Goal: Task Accomplishment & Management: Use online tool/utility

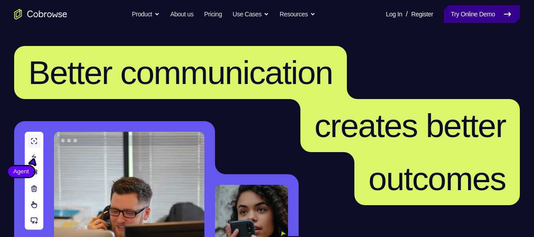
click at [489, 15] on link "Try Online Demo" at bounding box center [482, 14] width 76 height 18
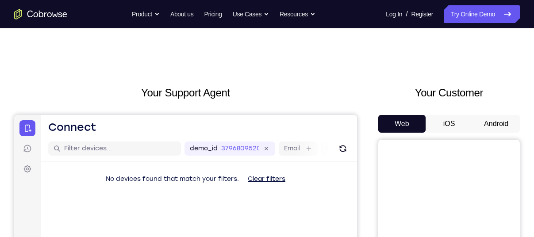
click at [499, 129] on button "Android" at bounding box center [496, 124] width 47 height 18
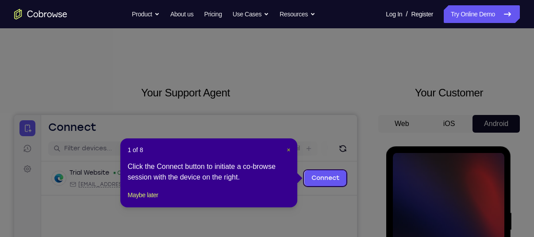
click at [287, 148] on span "×" at bounding box center [289, 150] width 4 height 7
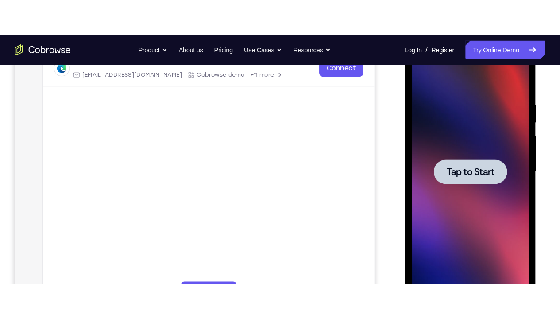
scroll to position [152, 0]
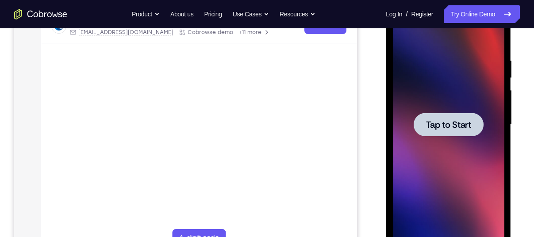
click at [435, 75] on div at bounding box center [449, 125] width 112 height 248
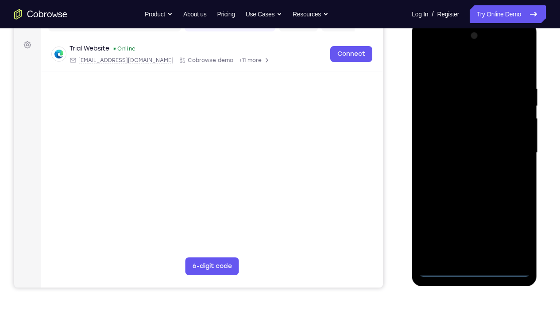
scroll to position [116, 0]
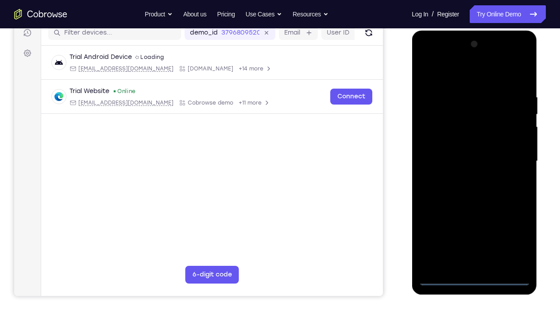
click at [474, 237] on div at bounding box center [474, 163] width 125 height 264
click at [474, 237] on div at bounding box center [474, 161] width 112 height 248
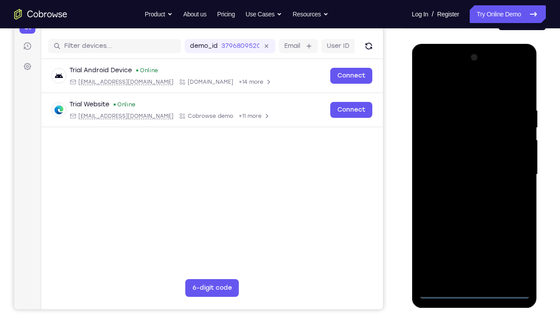
scroll to position [102, 0]
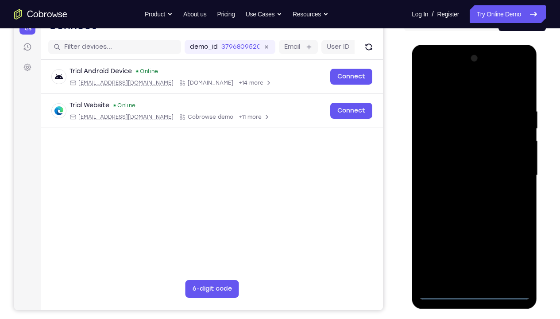
click at [507, 237] on div at bounding box center [474, 175] width 112 height 248
click at [447, 92] on div at bounding box center [474, 175] width 112 height 248
click at [509, 170] on div at bounding box center [474, 175] width 112 height 248
click at [463, 191] on div at bounding box center [474, 175] width 112 height 248
click at [456, 162] on div at bounding box center [474, 175] width 112 height 248
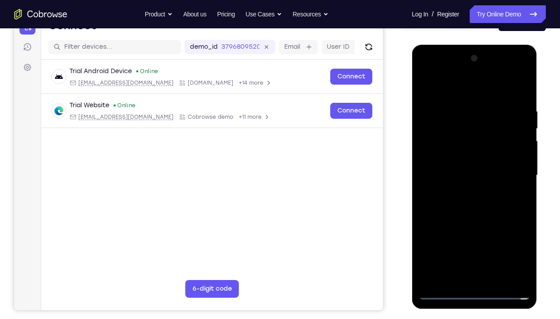
click at [457, 158] on div at bounding box center [474, 175] width 112 height 248
click at [466, 172] on div at bounding box center [474, 175] width 112 height 248
drag, startPoint x: 447, startPoint y: 90, endPoint x: 530, endPoint y: 90, distance: 83.2
click at [530, 90] on div at bounding box center [474, 177] width 125 height 264
click at [521, 96] on div at bounding box center [474, 175] width 112 height 248
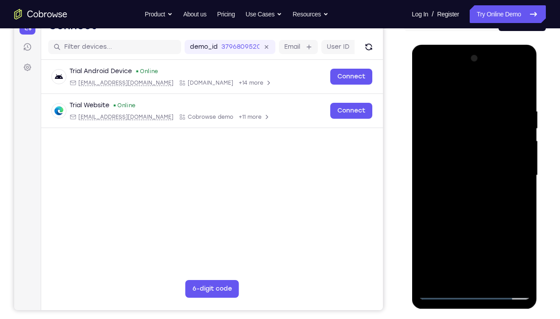
click at [524, 237] on div at bounding box center [474, 175] width 112 height 248
click at [523, 213] on div at bounding box center [474, 175] width 112 height 248
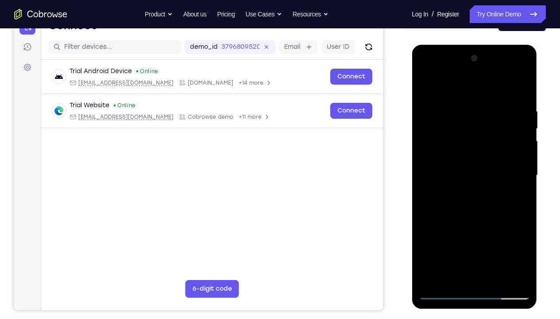
click at [524, 214] on div at bounding box center [474, 175] width 112 height 248
click at [441, 237] on div at bounding box center [474, 175] width 112 height 248
drag, startPoint x: 476, startPoint y: 215, endPoint x: 476, endPoint y: 177, distance: 37.6
click at [476, 177] on div at bounding box center [474, 175] width 112 height 248
click at [458, 210] on div at bounding box center [474, 175] width 112 height 248
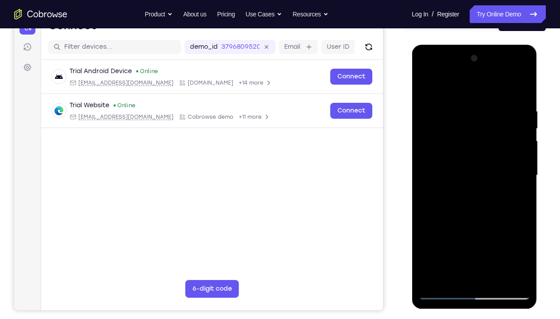
drag, startPoint x: 487, startPoint y: 210, endPoint x: 485, endPoint y: 162, distance: 47.9
click at [485, 162] on div at bounding box center [474, 175] width 112 height 248
drag, startPoint x: 485, startPoint y: 208, endPoint x: 492, endPoint y: 168, distance: 40.5
click at [492, 168] on div at bounding box center [474, 175] width 112 height 248
drag, startPoint x: 483, startPoint y: 206, endPoint x: 481, endPoint y: 231, distance: 25.3
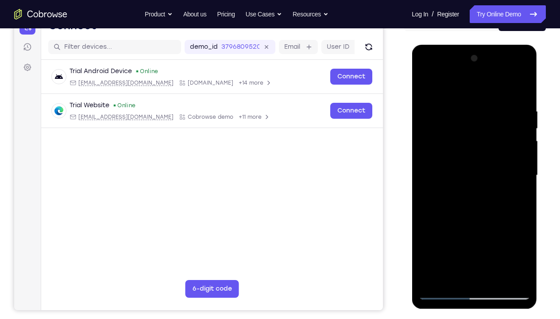
click at [481, 231] on div at bounding box center [474, 175] width 112 height 248
drag, startPoint x: 427, startPoint y: 127, endPoint x: 428, endPoint y: 170, distance: 43.0
click at [428, 170] on div at bounding box center [474, 175] width 112 height 248
click at [436, 117] on div at bounding box center [474, 175] width 112 height 248
drag, startPoint x: 459, startPoint y: 116, endPoint x: 464, endPoint y: 159, distance: 43.7
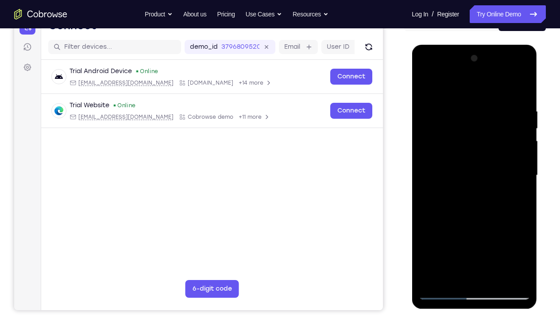
click at [464, 159] on div at bounding box center [474, 175] width 112 height 248
click at [430, 237] on div at bounding box center [474, 175] width 112 height 248
click at [460, 102] on div at bounding box center [474, 175] width 112 height 248
click at [520, 165] on div at bounding box center [474, 175] width 112 height 248
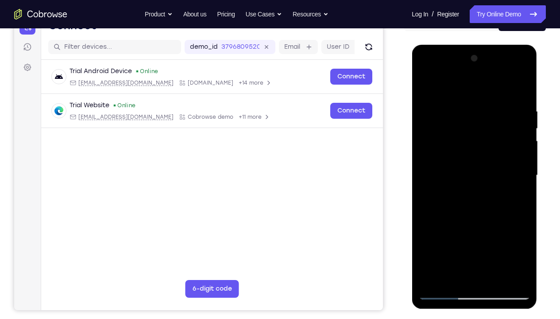
click at [520, 133] on div at bounding box center [474, 175] width 112 height 248
click at [433, 167] on div at bounding box center [474, 175] width 112 height 248
click at [509, 237] on div at bounding box center [474, 175] width 112 height 248
click at [521, 92] on div at bounding box center [474, 175] width 112 height 248
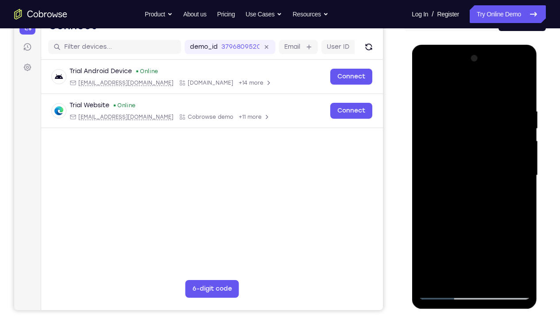
drag, startPoint x: 462, startPoint y: 235, endPoint x: 465, endPoint y: 228, distance: 7.7
click at [465, 228] on div at bounding box center [474, 175] width 112 height 248
click at [465, 209] on div at bounding box center [474, 175] width 112 height 248
drag, startPoint x: 465, startPoint y: 209, endPoint x: 463, endPoint y: 216, distance: 7.3
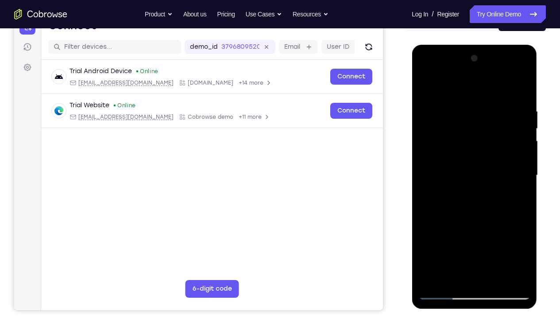
click at [463, 216] on div at bounding box center [474, 175] width 112 height 248
click at [487, 113] on div at bounding box center [474, 175] width 112 height 248
click at [526, 140] on div at bounding box center [474, 175] width 112 height 248
click at [521, 91] on div at bounding box center [474, 175] width 112 height 248
click at [432, 237] on div at bounding box center [474, 175] width 112 height 248
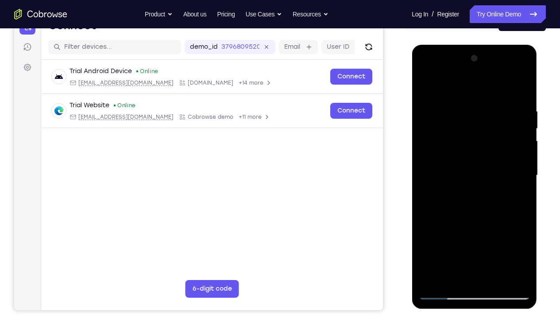
drag, startPoint x: 505, startPoint y: 102, endPoint x: 447, endPoint y: 103, distance: 58.4
click at [447, 103] on div at bounding box center [474, 175] width 112 height 248
click at [485, 104] on div at bounding box center [474, 175] width 112 height 248
click at [522, 144] on div at bounding box center [474, 175] width 112 height 248
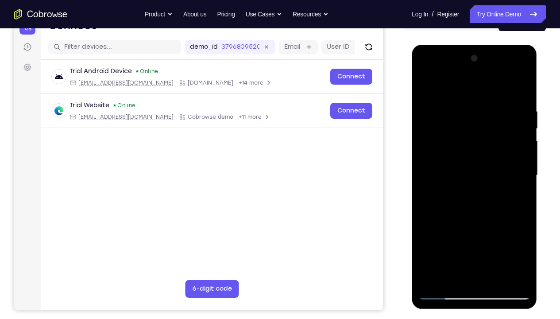
click at [524, 136] on div at bounding box center [474, 175] width 112 height 248
drag, startPoint x: 517, startPoint y: 141, endPoint x: 459, endPoint y: 151, distance: 58.9
click at [459, 151] on div at bounding box center [474, 175] width 112 height 248
click at [517, 147] on div at bounding box center [474, 175] width 112 height 248
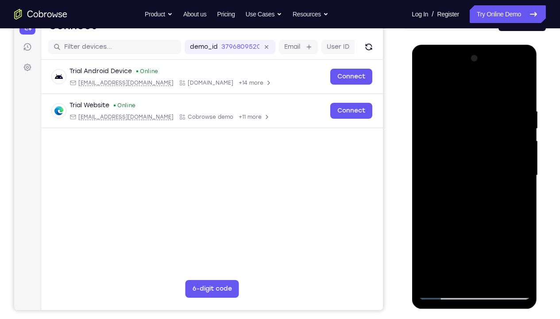
click at [518, 125] on div at bounding box center [474, 175] width 112 height 248
click at [521, 154] on div at bounding box center [474, 175] width 112 height 248
drag, startPoint x: 521, startPoint y: 154, endPoint x: 441, endPoint y: 157, distance: 80.2
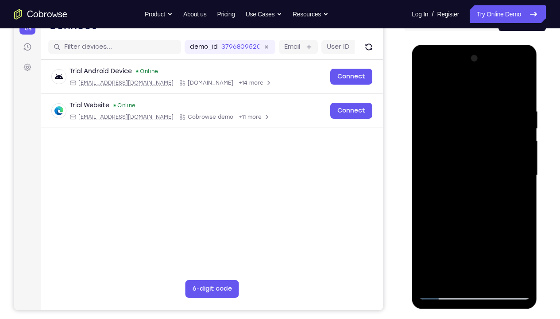
click at [441, 157] on div at bounding box center [474, 175] width 112 height 248
click at [519, 161] on div at bounding box center [474, 175] width 112 height 248
click at [524, 161] on div at bounding box center [474, 175] width 112 height 248
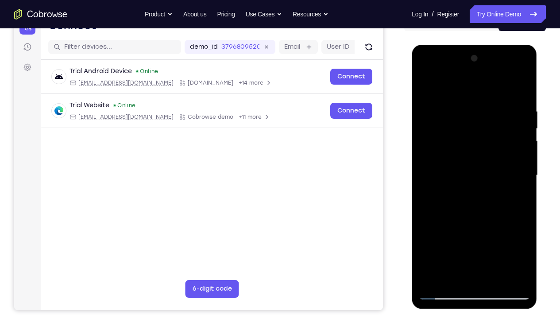
click at [524, 161] on div at bounding box center [474, 175] width 112 height 248
click at [524, 160] on div at bounding box center [474, 175] width 112 height 248
click at [496, 237] on div at bounding box center [474, 175] width 112 height 248
click at [471, 222] on div at bounding box center [474, 175] width 112 height 248
click at [428, 187] on div at bounding box center [474, 175] width 112 height 248
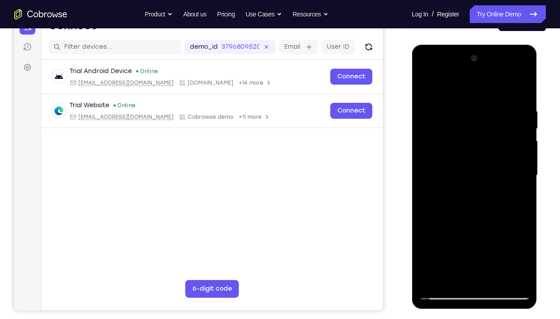
click at [427, 207] on div at bounding box center [474, 175] width 112 height 248
click at [435, 104] on div at bounding box center [474, 175] width 112 height 248
click at [431, 237] on div at bounding box center [474, 175] width 112 height 248
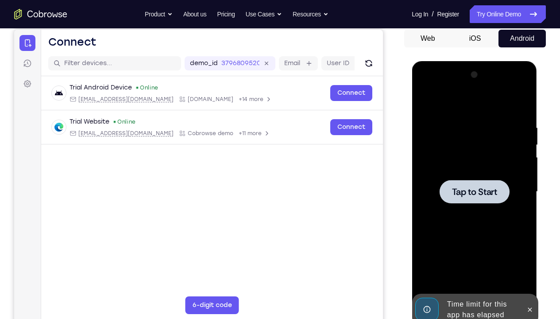
scroll to position [84, 0]
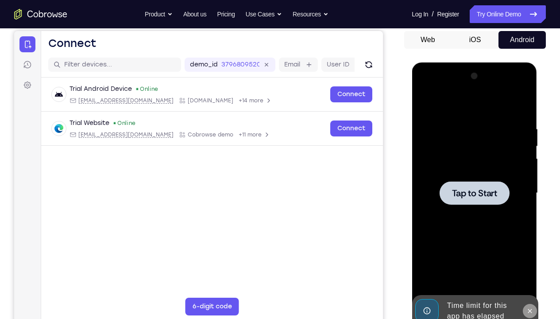
click at [532, 237] on icon at bounding box center [529, 310] width 7 height 7
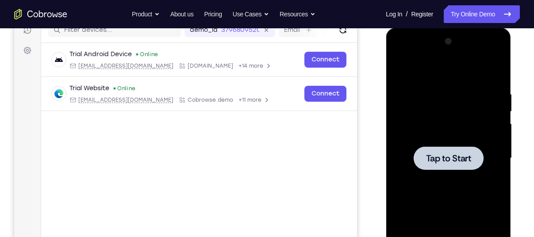
scroll to position [119, 0]
